Goal: Information Seeking & Learning: Learn about a topic

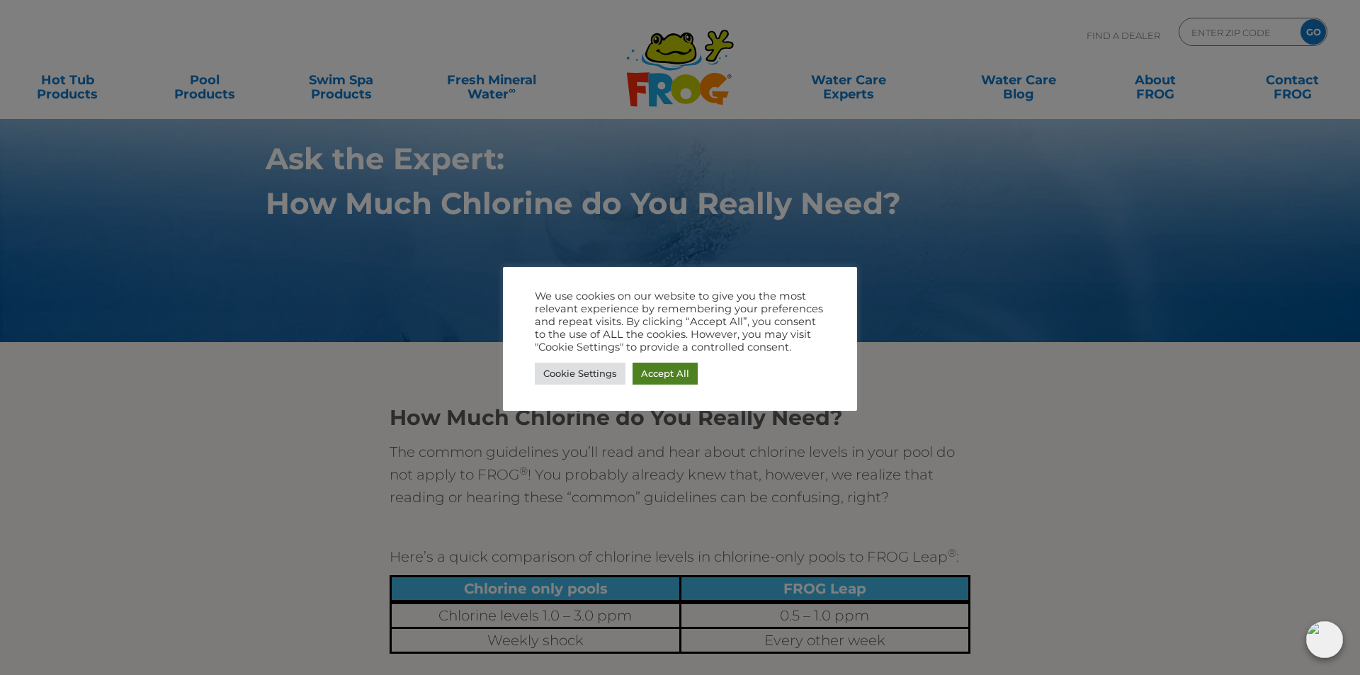
click at [653, 383] on link "Accept All" at bounding box center [665, 374] width 65 height 22
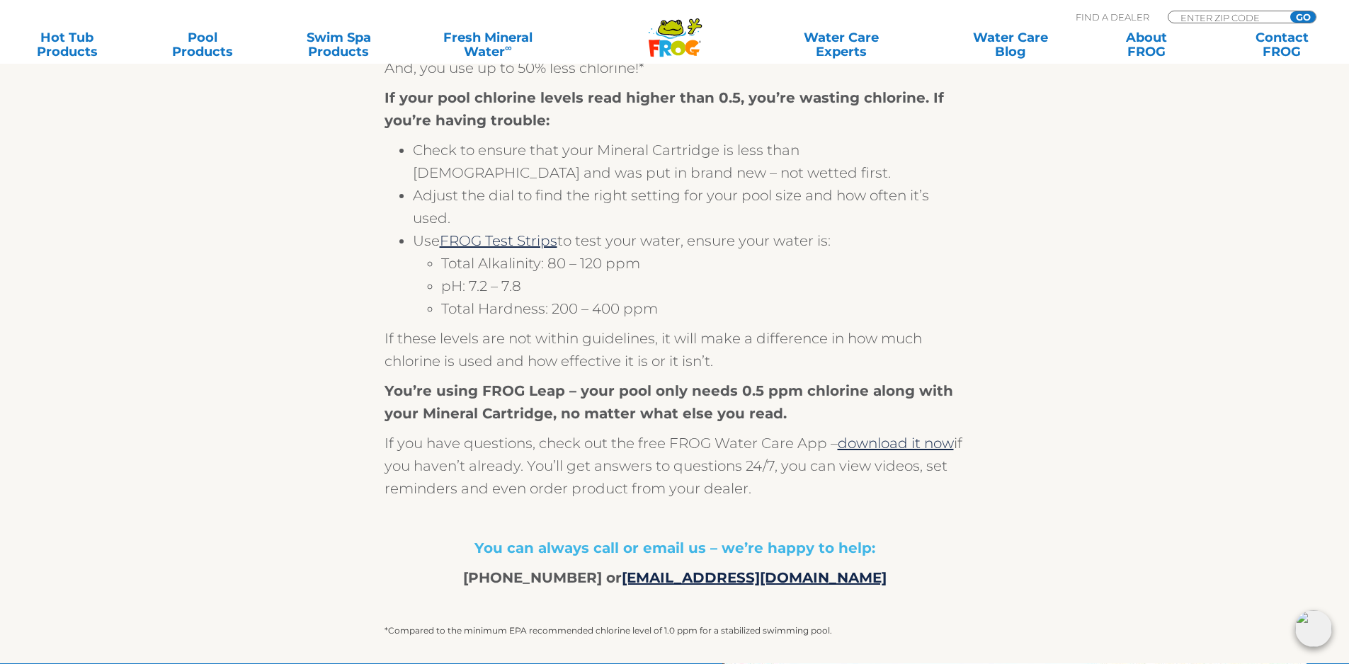
scroll to position [992, 0]
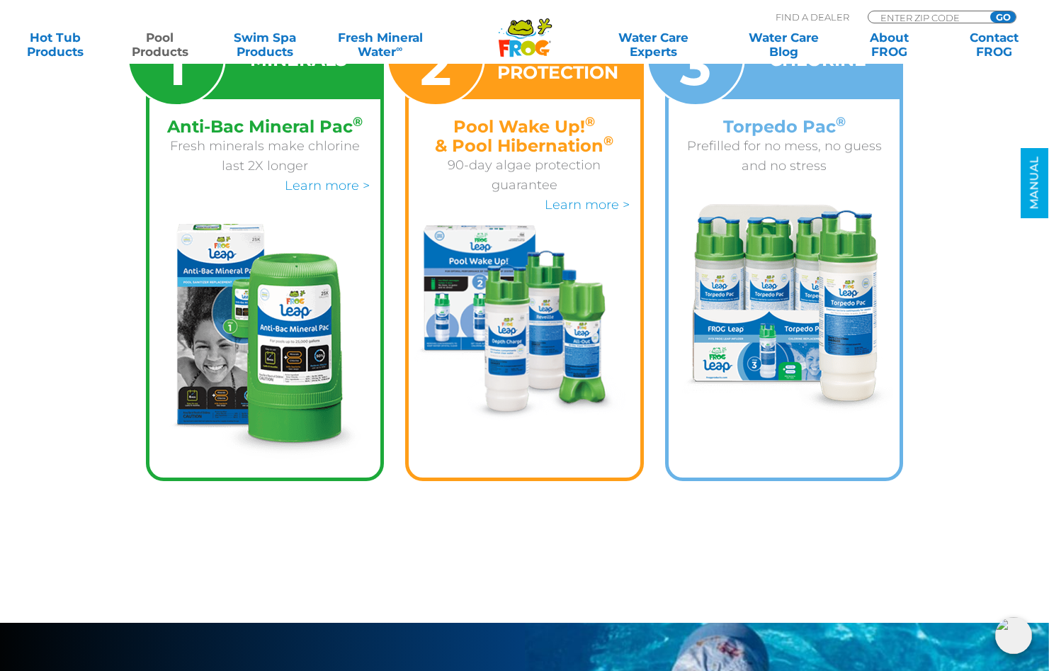
scroll to position [3117, 0]
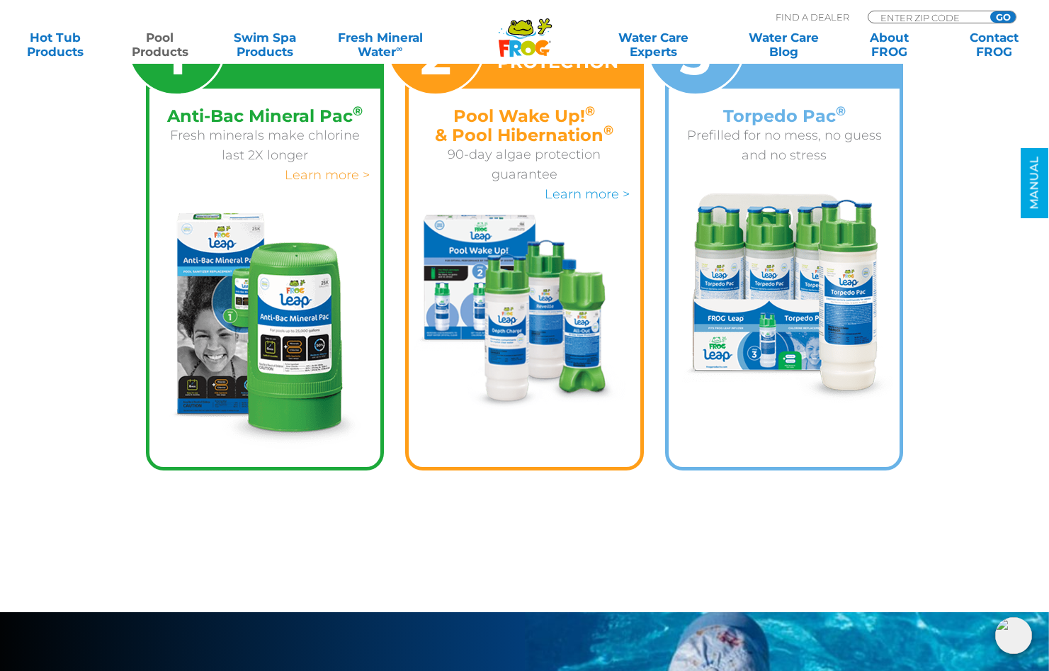
click at [317, 181] on link "Learn more >" at bounding box center [327, 175] width 85 height 16
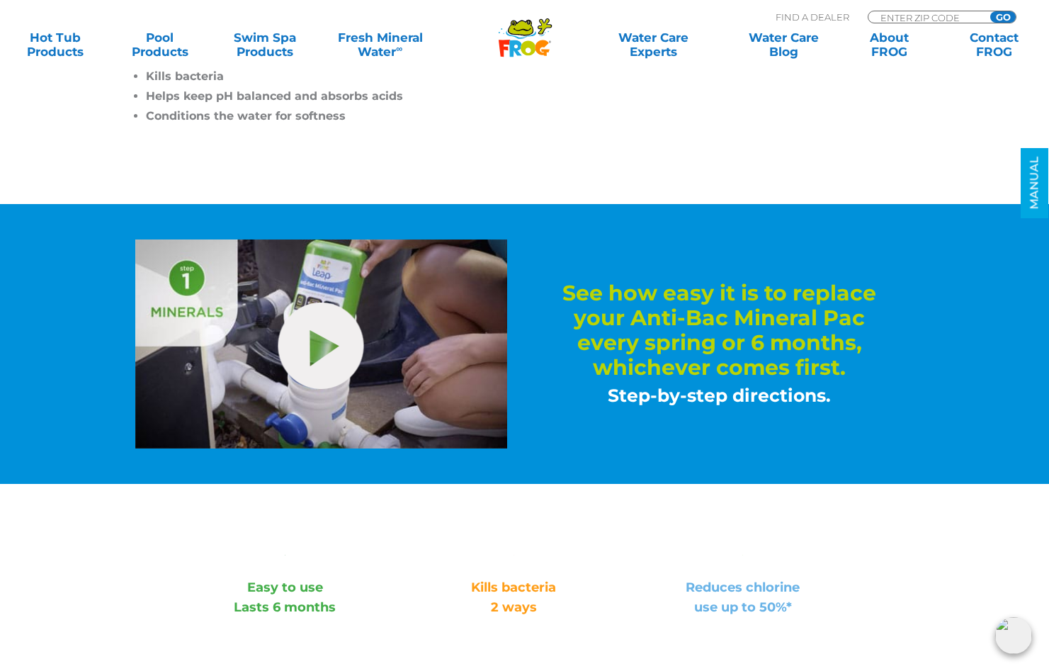
scroll to position [638, 0]
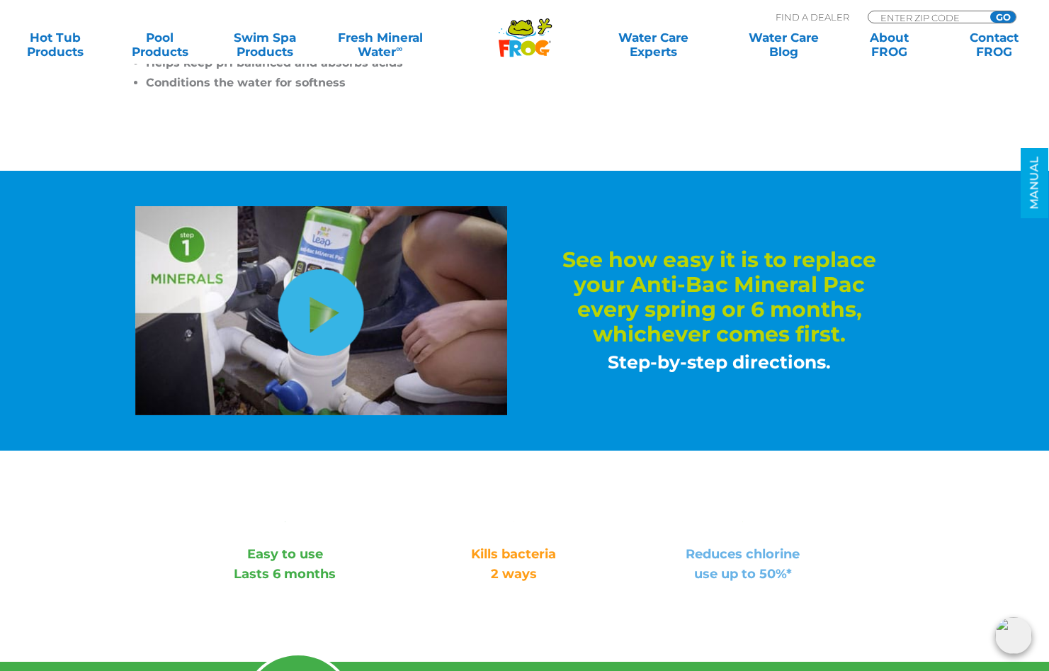
click at [322, 322] on link "hide-me" at bounding box center [321, 312] width 86 height 86
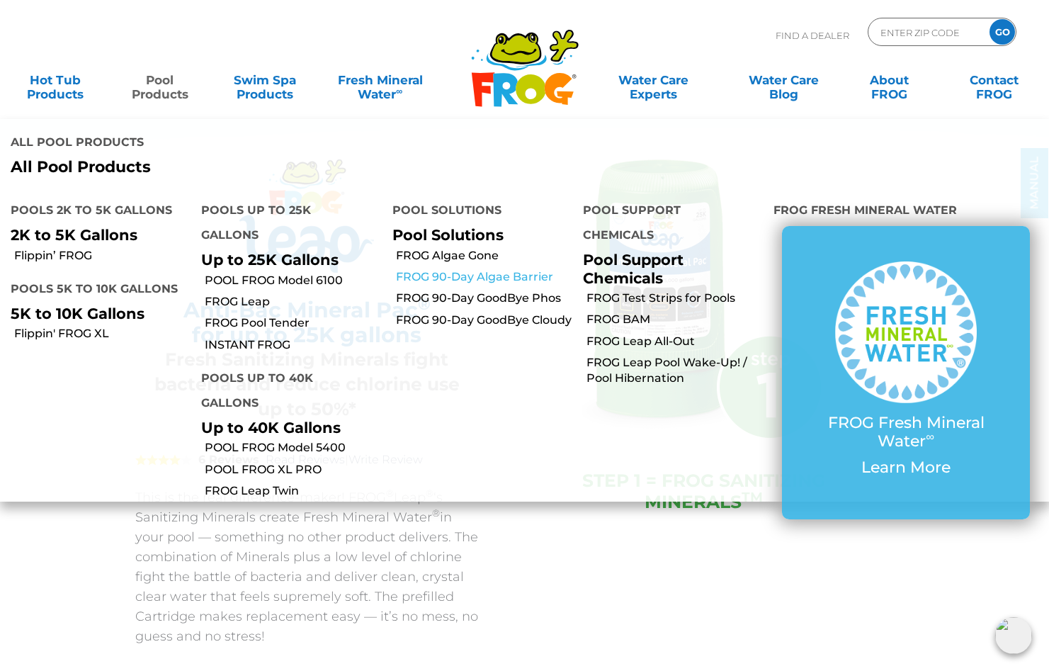
click at [496, 269] on link "FROG 90-Day Algae Barrier" at bounding box center [484, 277] width 176 height 16
click at [621, 334] on link "FROG Leap All-Out" at bounding box center [675, 342] width 176 height 16
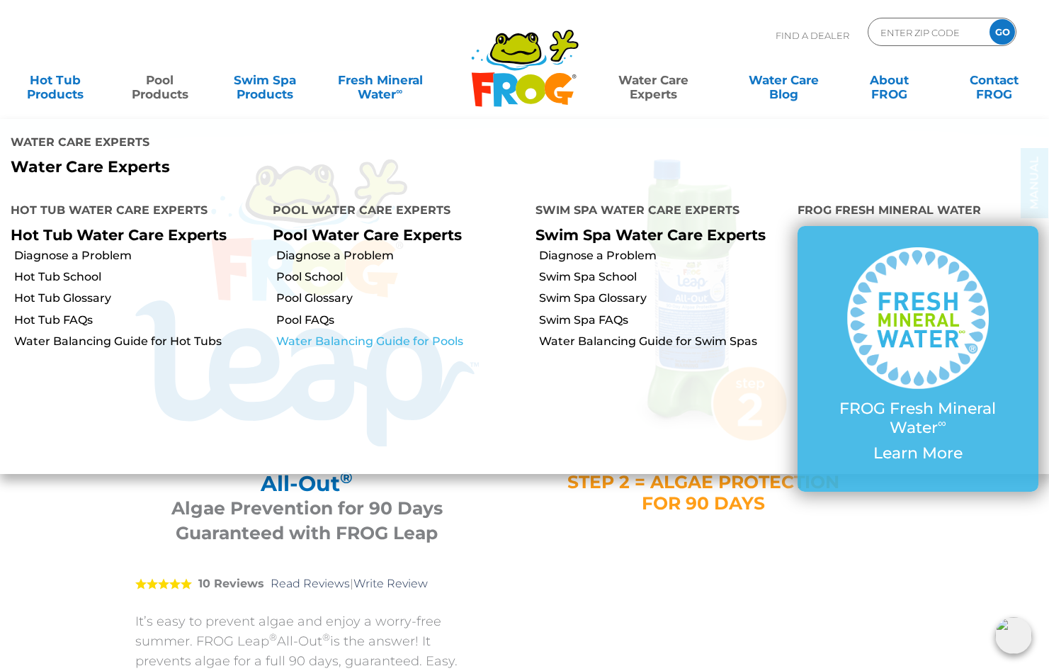
click at [392, 334] on link "Water Balancing Guide for Pools" at bounding box center [400, 342] width 248 height 16
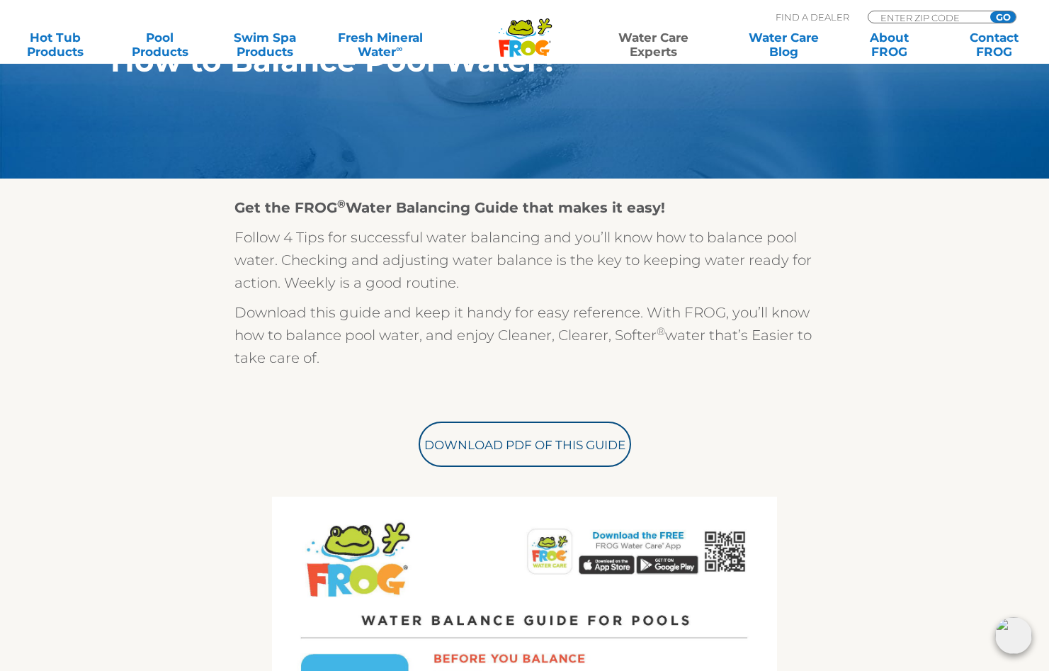
scroll to position [283, 0]
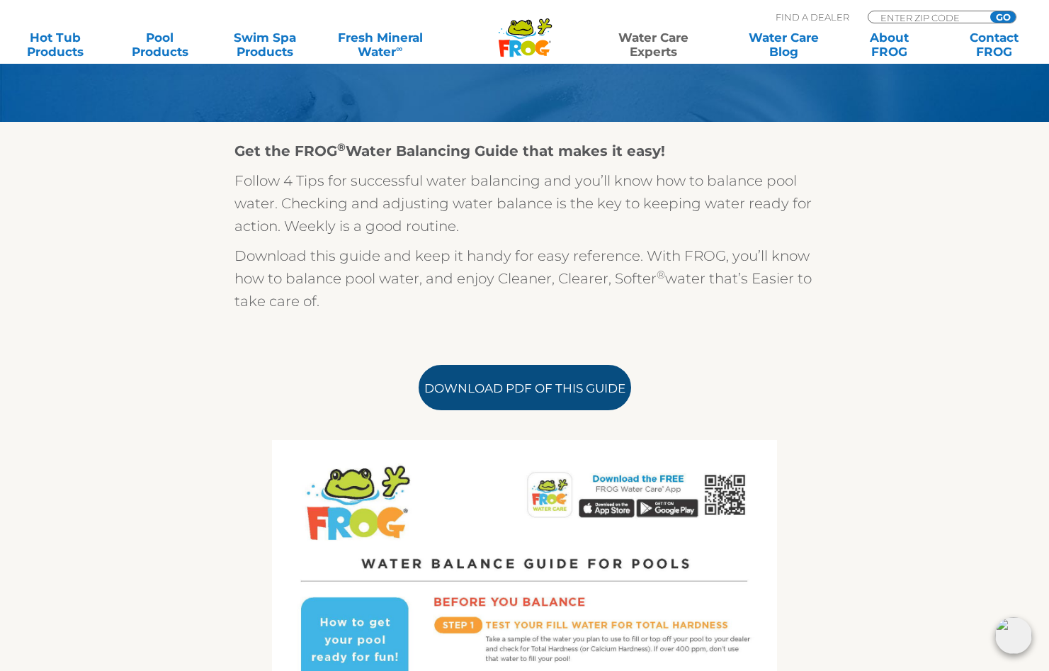
click at [526, 381] on link "Download PDF of this Guide" at bounding box center [525, 387] width 213 height 45
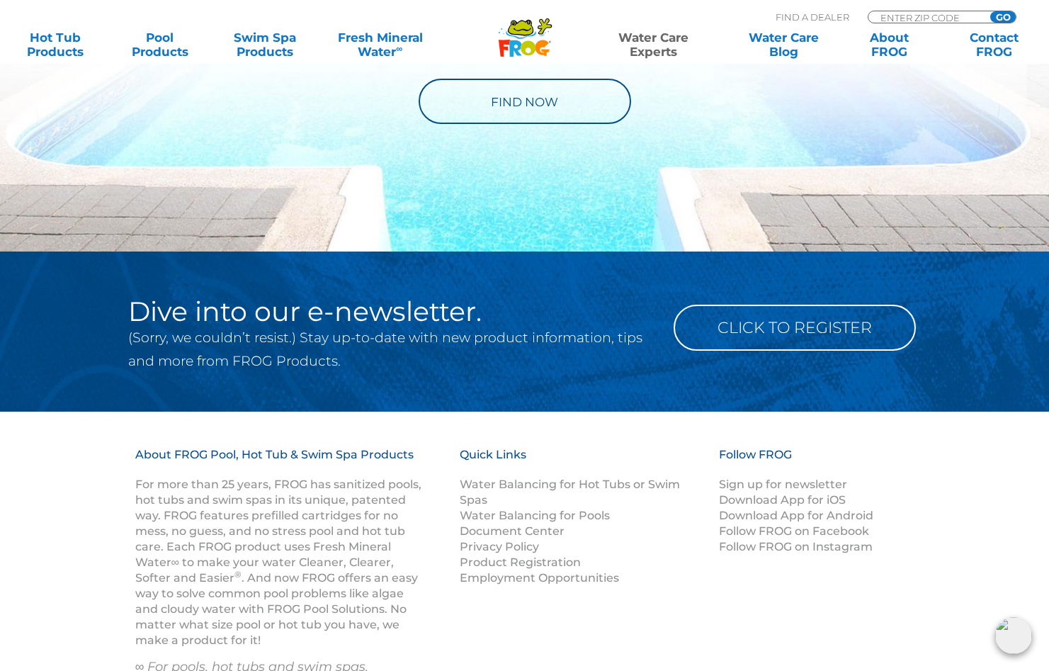
scroll to position [1700, 0]
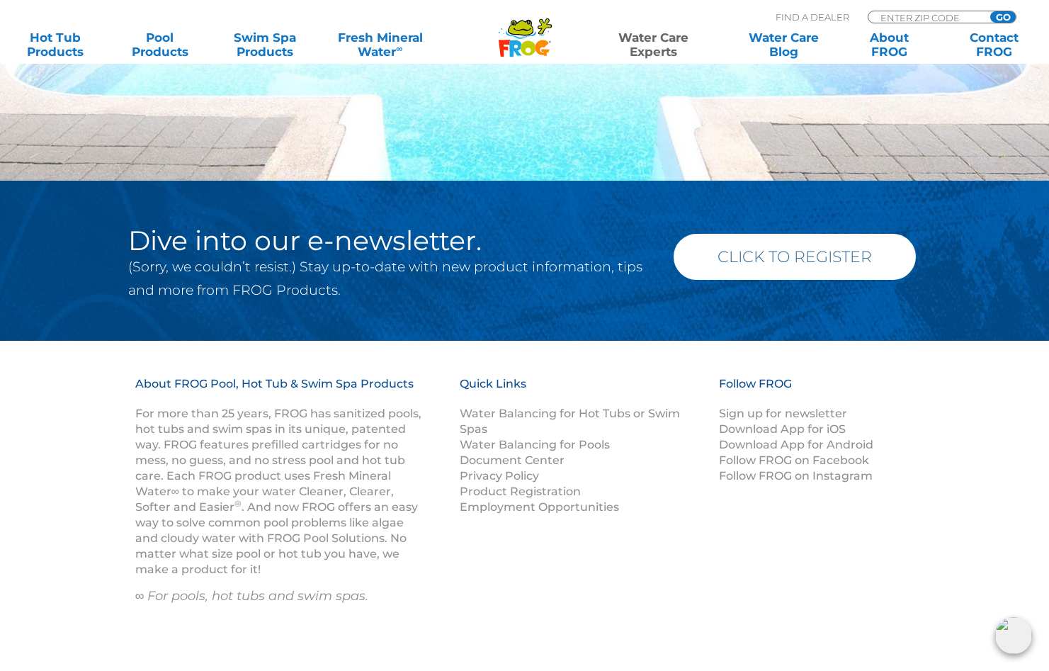
click at [796, 263] on link "Click to Register" at bounding box center [795, 257] width 242 height 46
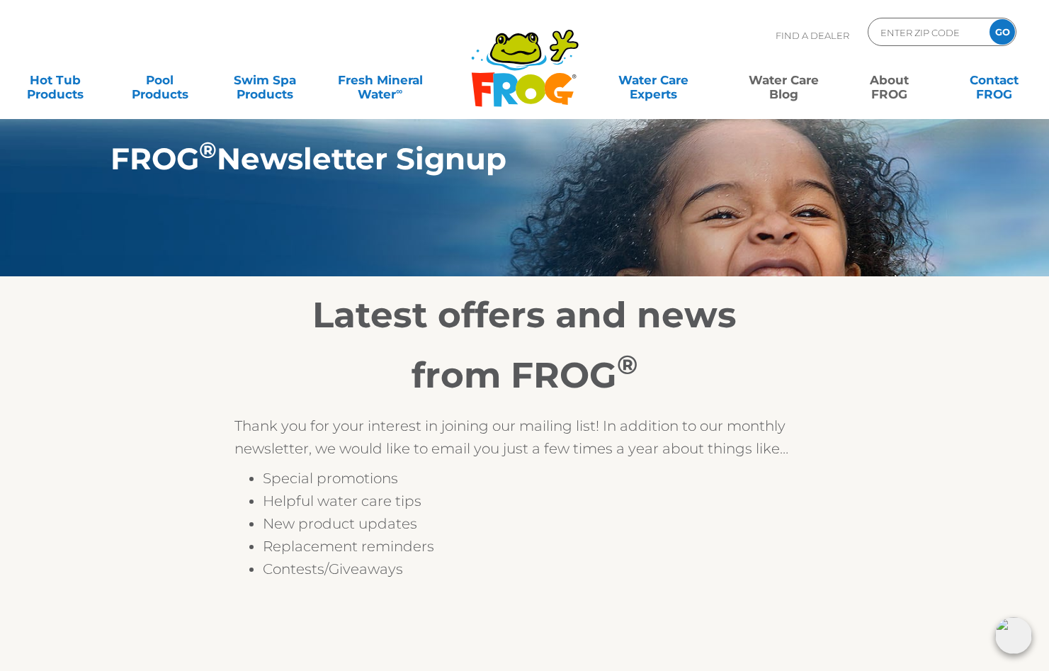
click at [790, 91] on link "Water Care Blog" at bounding box center [783, 80] width 81 height 28
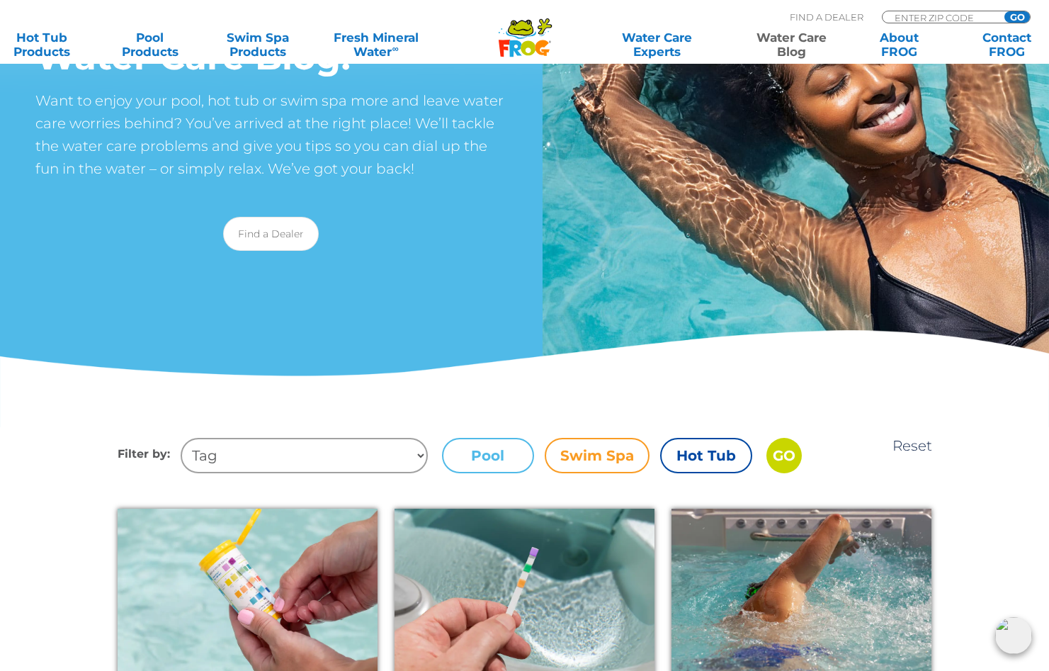
scroll to position [213, 0]
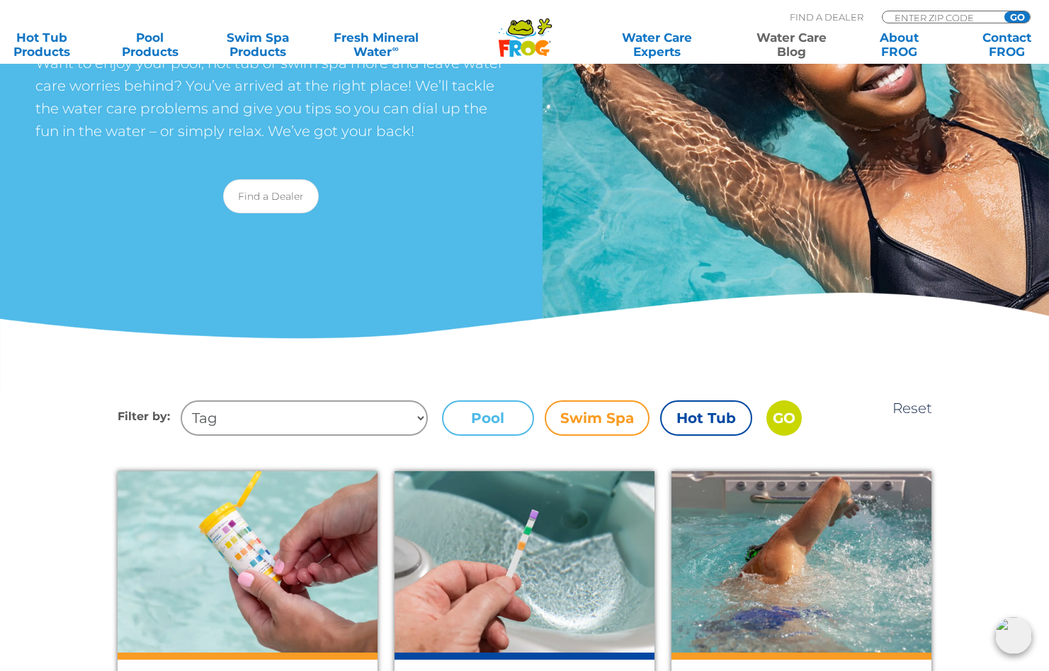
click at [485, 433] on label "Pool" at bounding box center [488, 417] width 92 height 35
click at [0, 0] on input "Pool" at bounding box center [0, 0] width 0 height 0
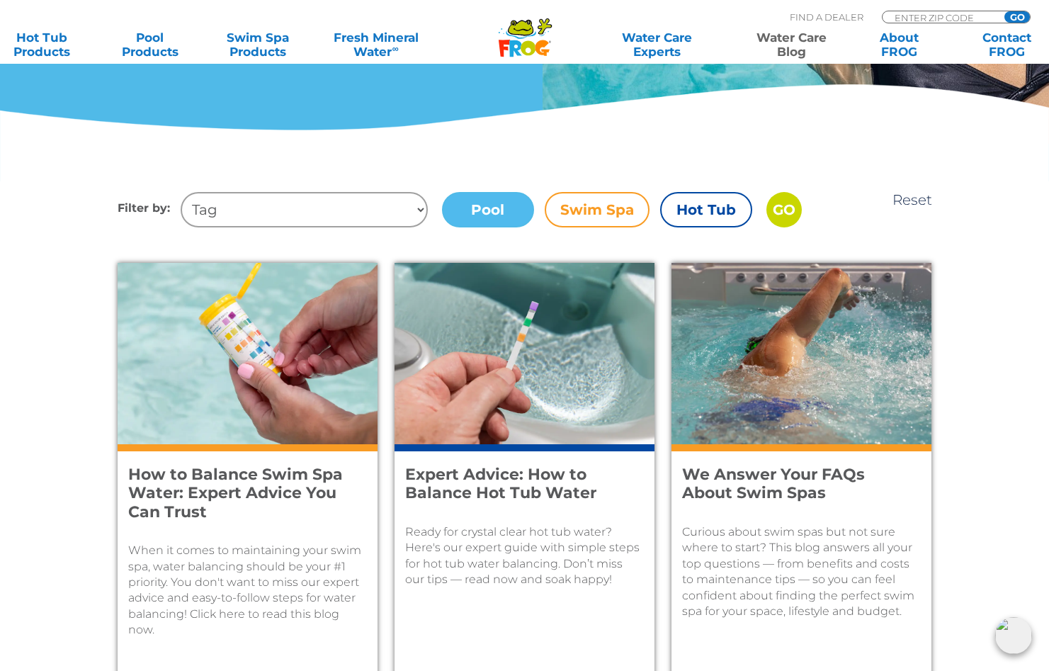
scroll to position [425, 0]
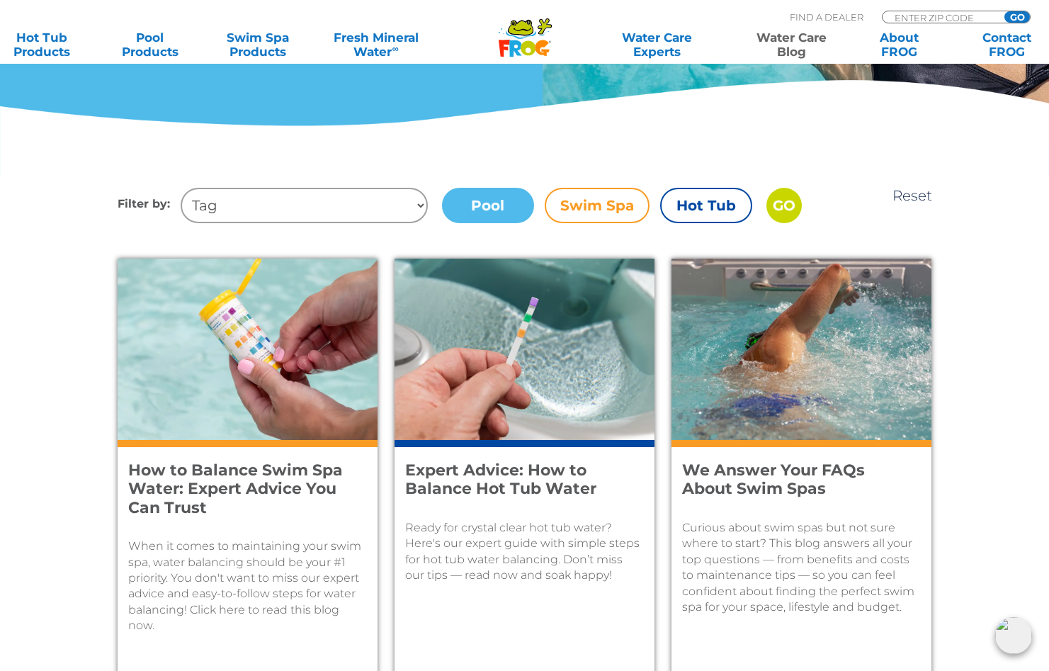
click at [769, 215] on input "GO" at bounding box center [783, 205] width 35 height 35
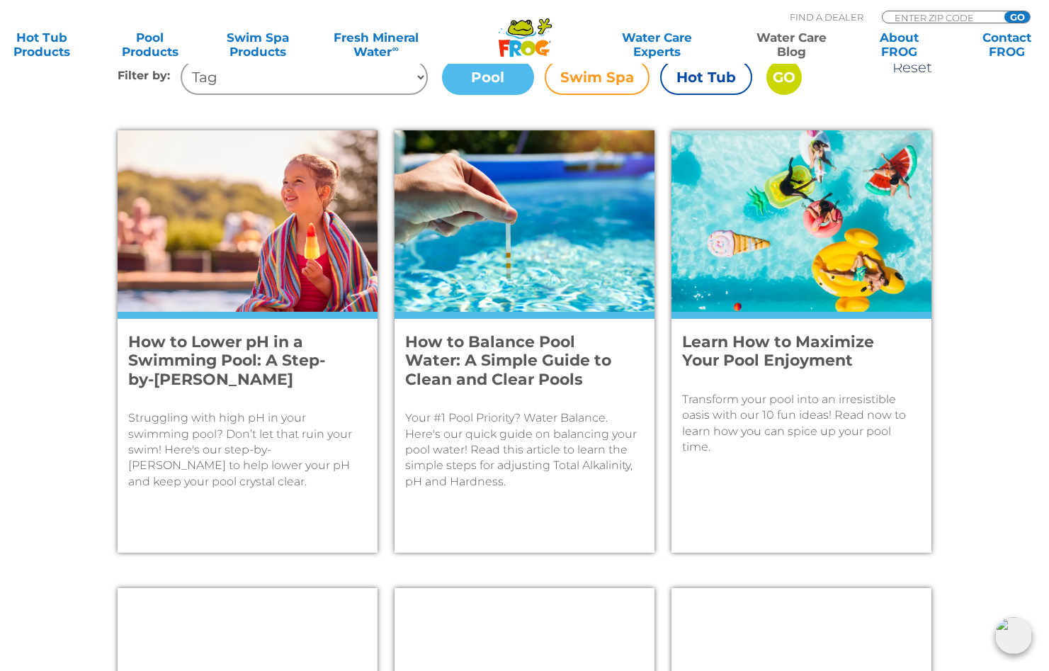
scroll to position [638, 0]
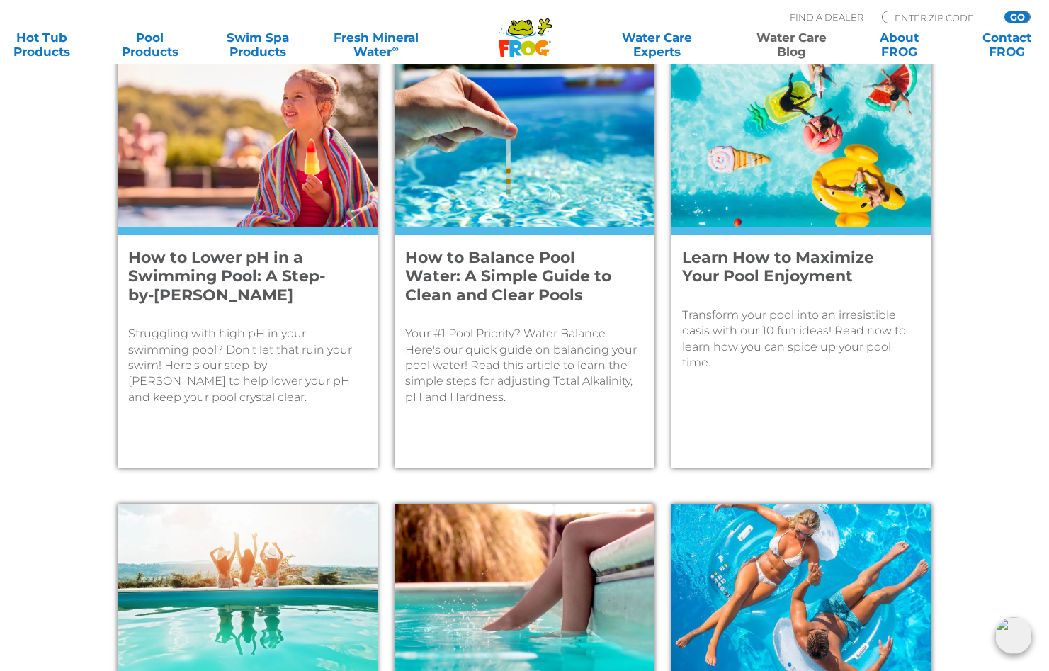
click at [533, 283] on h4 "How to Balance Pool Water: A Simple Guide to Clean and Clear Pools" at bounding box center [515, 277] width 220 height 56
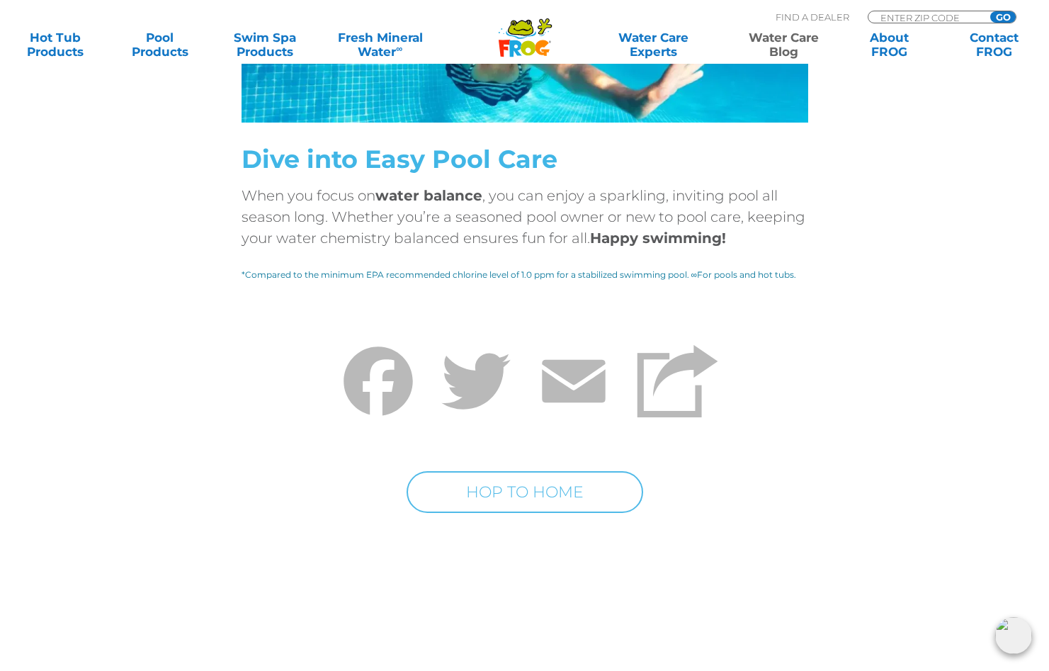
scroll to position [6375, 0]
